Goal: Complete application form

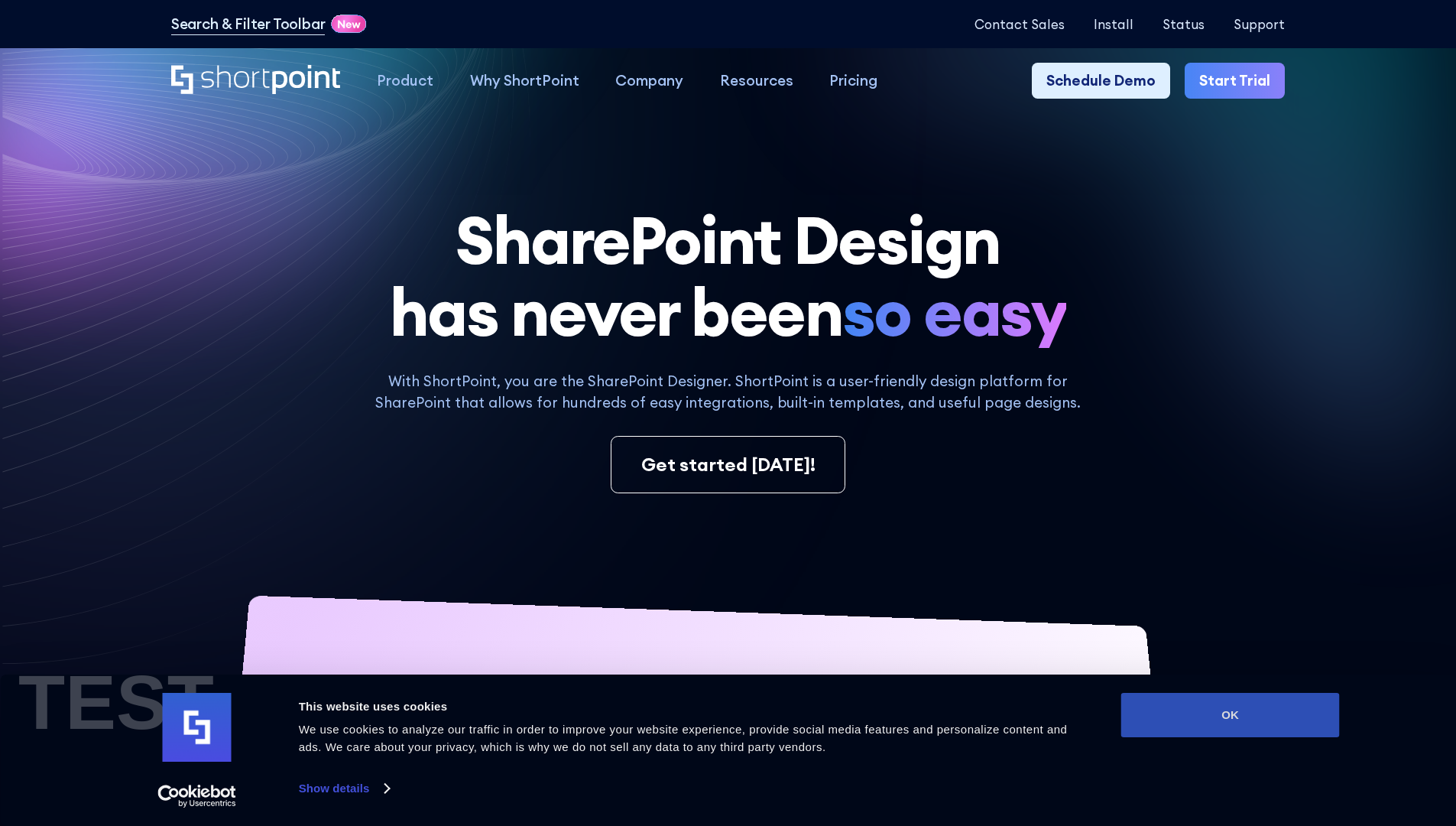
click at [1230, 715] on button "OK" at bounding box center [1230, 715] width 218 height 44
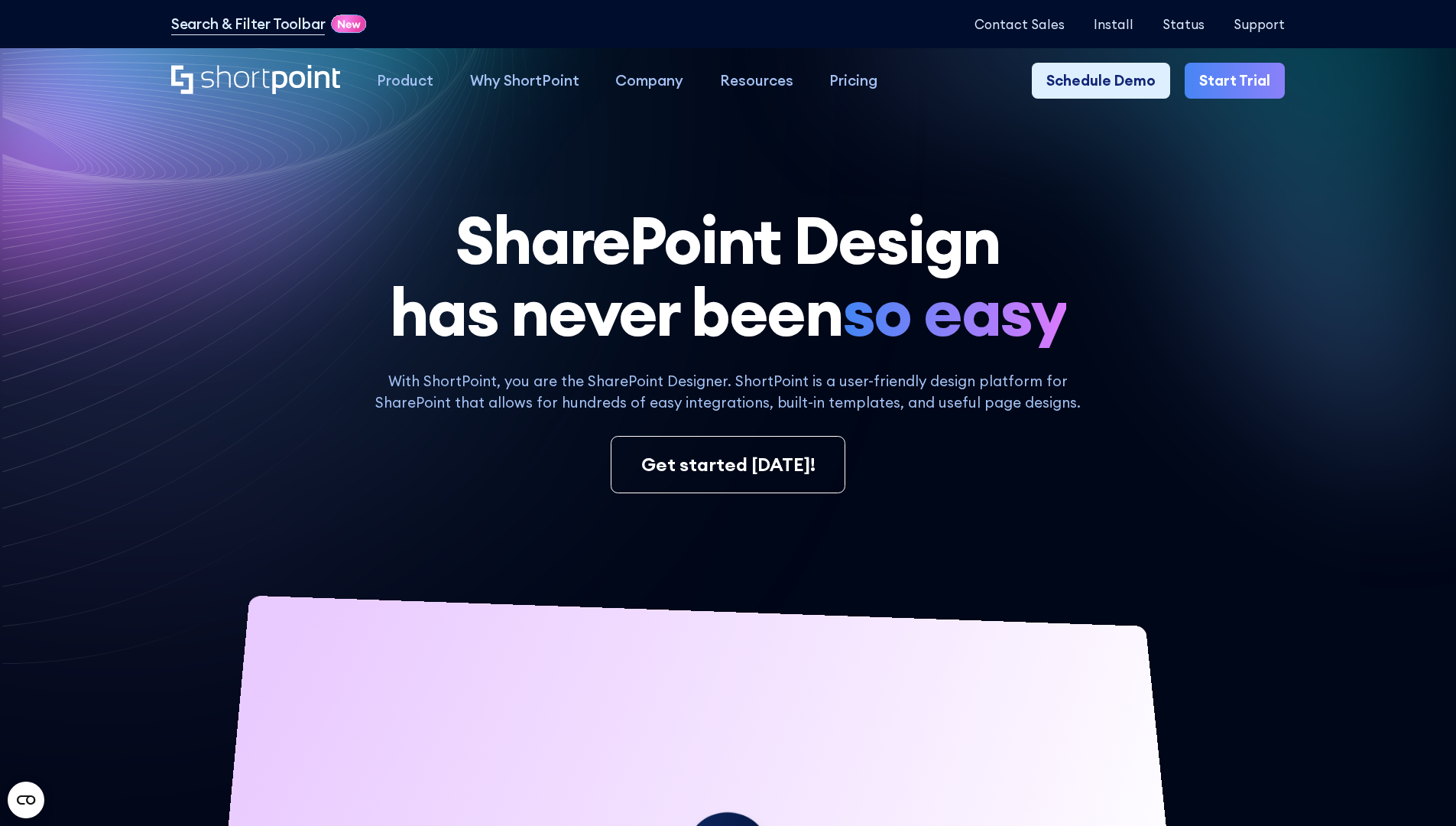
click at [1240, 81] on link "Start Trial" at bounding box center [1235, 81] width 100 height 37
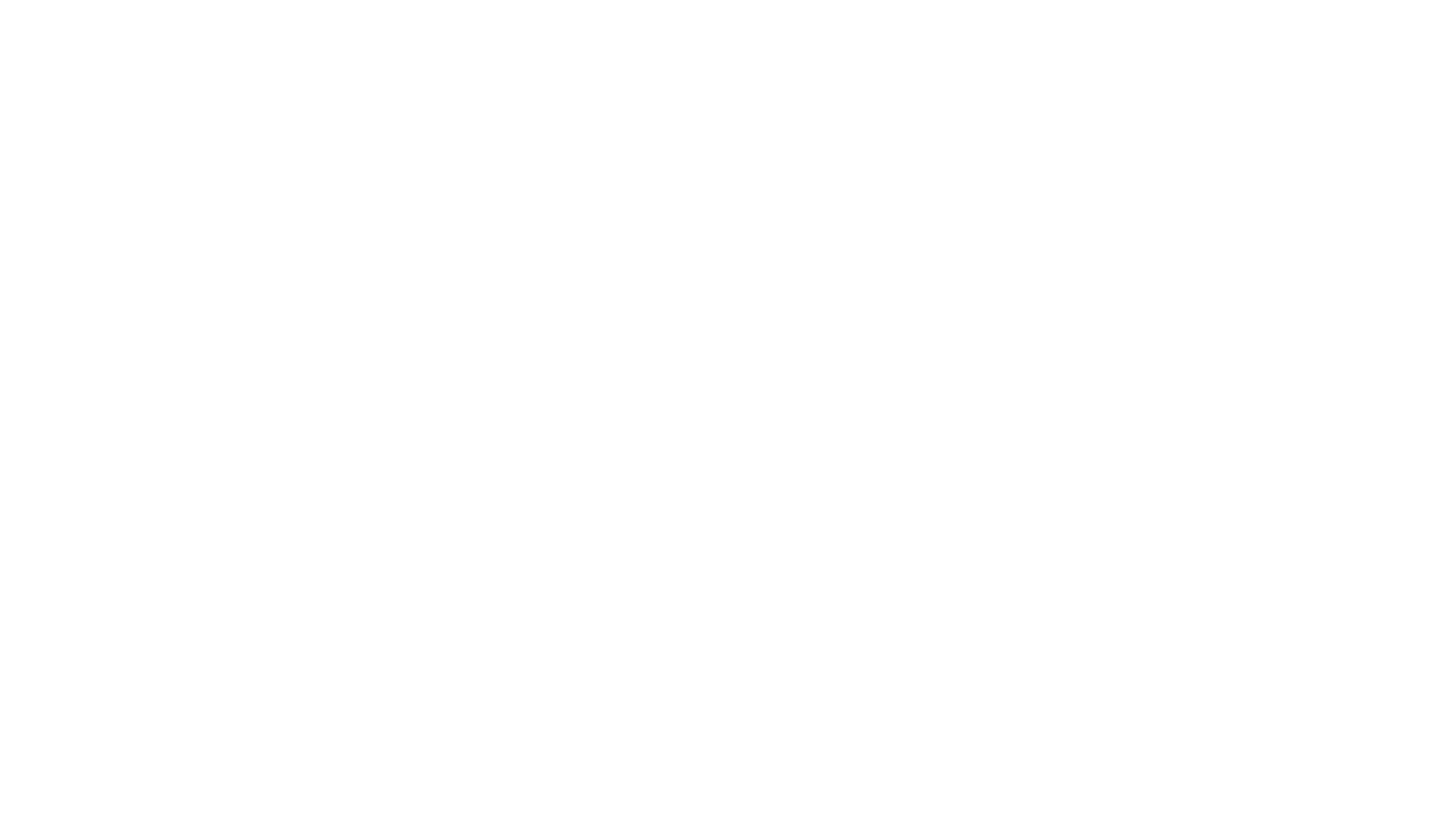
type input "Archebald"
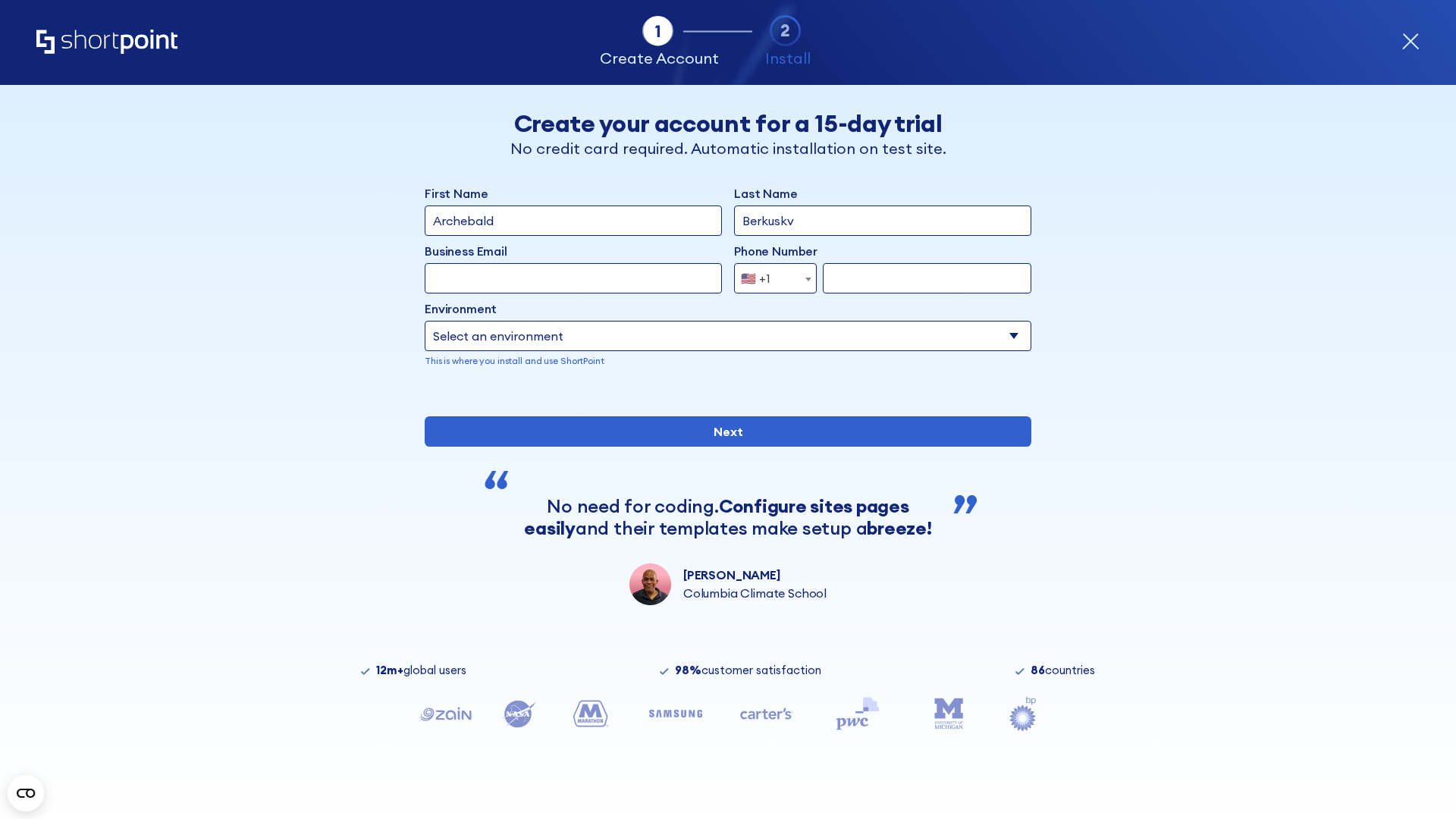
type input "Berkuskv"
type input "2125556789"
select select "Microsoft 365"
type input "2125556789"
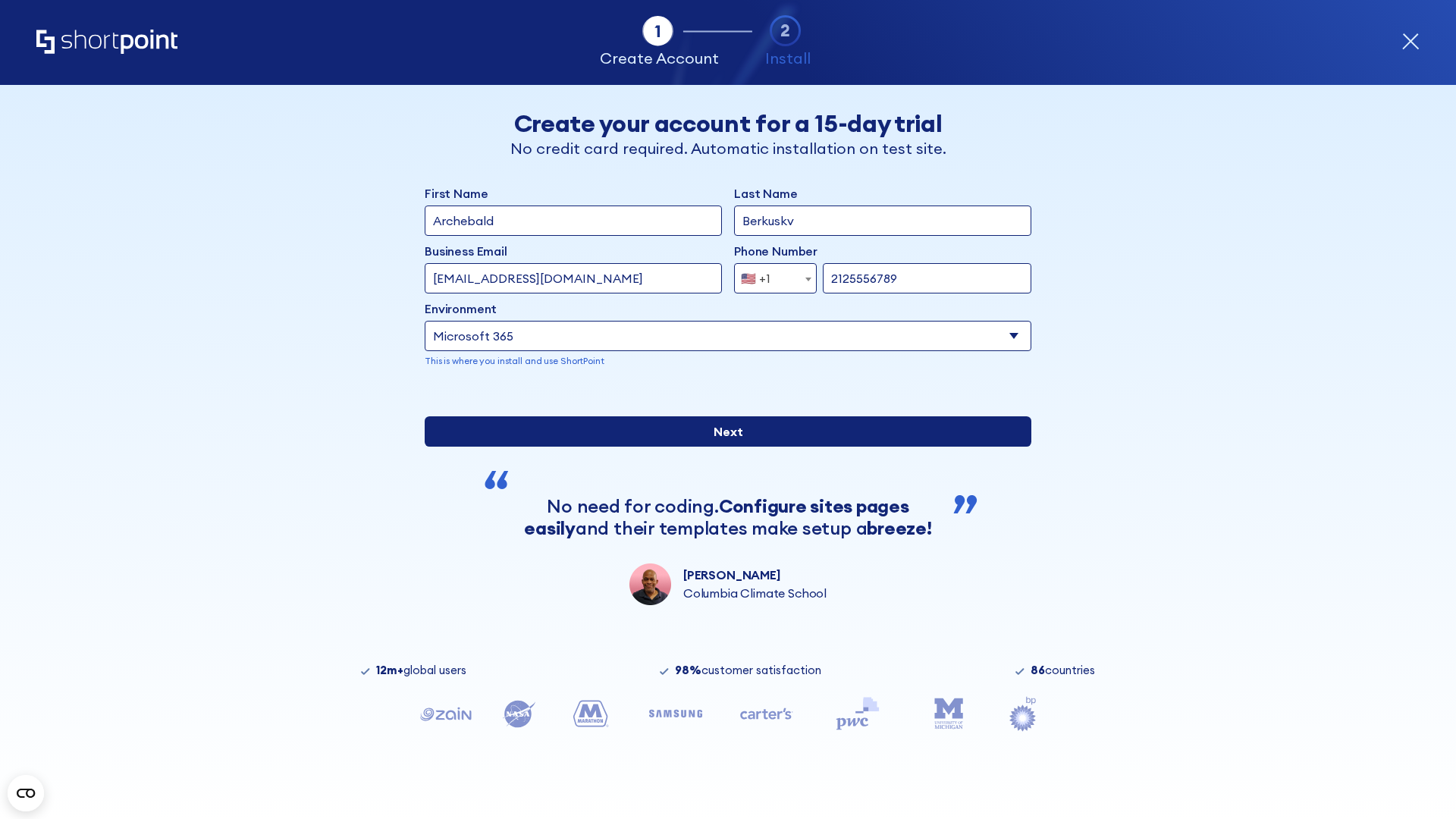
scroll to position [4, 0]
click at [722, 447] on input "Next" at bounding box center [728, 431] width 606 height 30
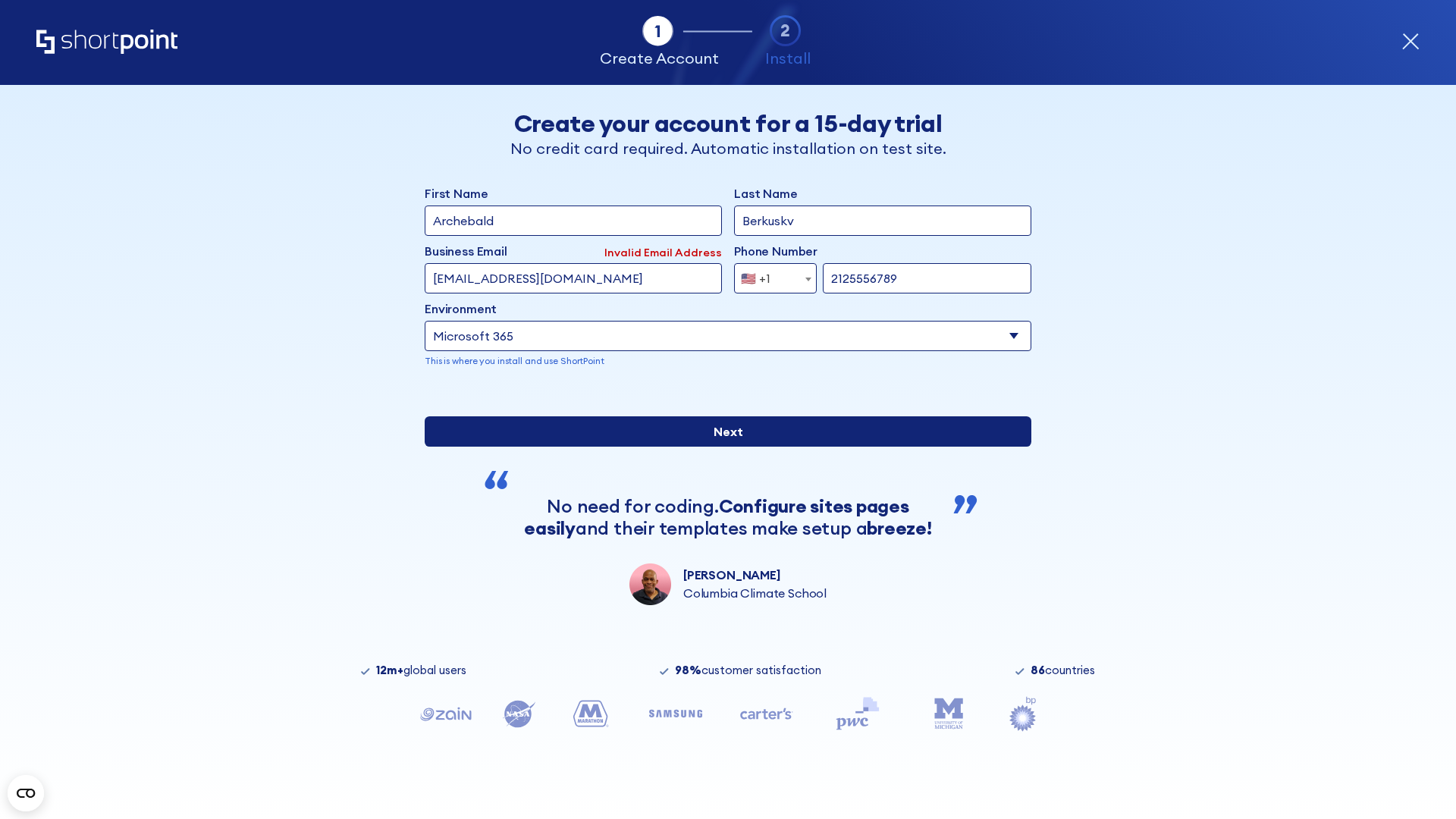
click at [722, 447] on input "Next" at bounding box center [728, 431] width 606 height 30
type input "[EMAIL_ADDRESS][DOMAIN_NAME]"
click at [722, 447] on input "Next" at bounding box center [728, 431] width 606 height 30
